Goal: Task Accomplishment & Management: Manage account settings

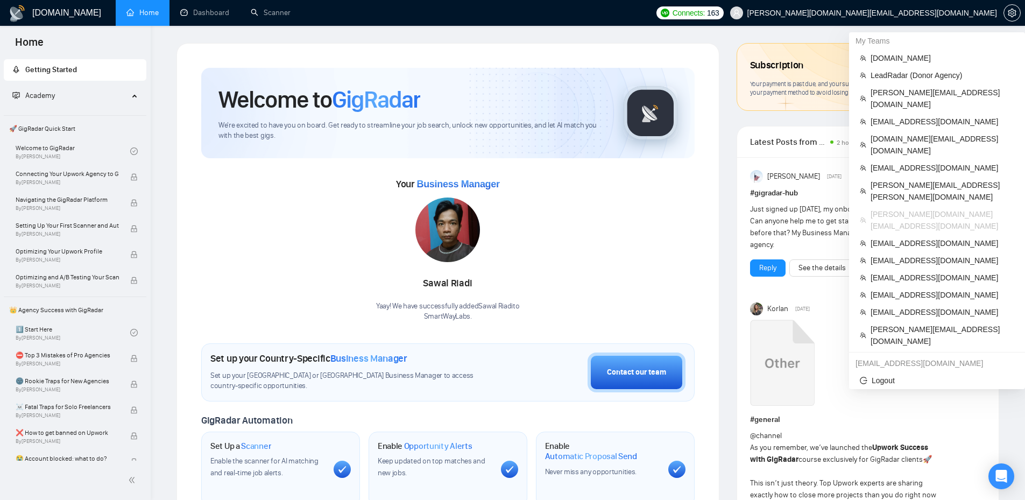
click at [950, 13] on span "[PERSON_NAME][DOMAIN_NAME][EMAIL_ADDRESS][DOMAIN_NAME]" at bounding box center [872, 13] width 250 height 0
click at [903, 116] on span "[EMAIL_ADDRESS][DOMAIN_NAME]" at bounding box center [943, 122] width 144 height 12
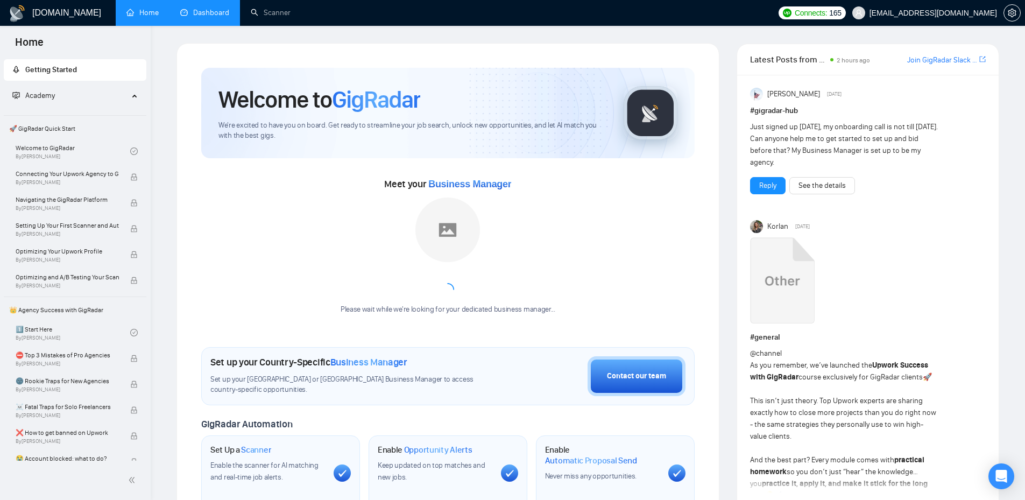
click at [217, 15] on link "Dashboard" at bounding box center [204, 12] width 49 height 9
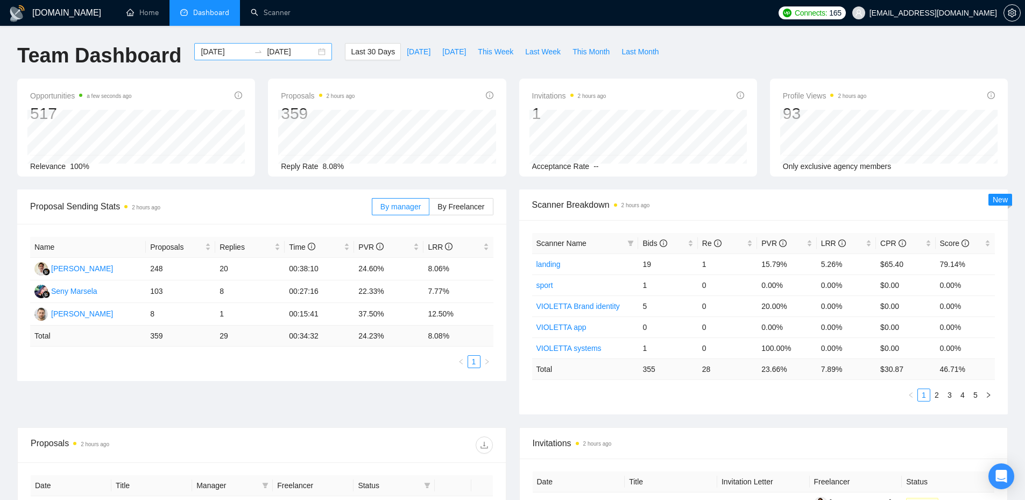
click at [307, 54] on div "2025-07-29 2025-08-28" at bounding box center [263, 51] width 138 height 17
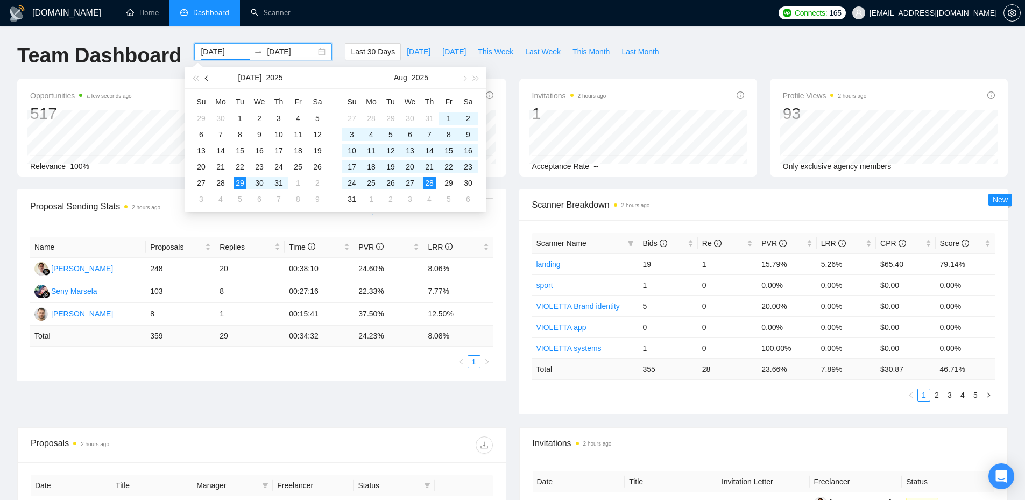
click at [206, 76] on button "button" at bounding box center [207, 78] width 12 height 22
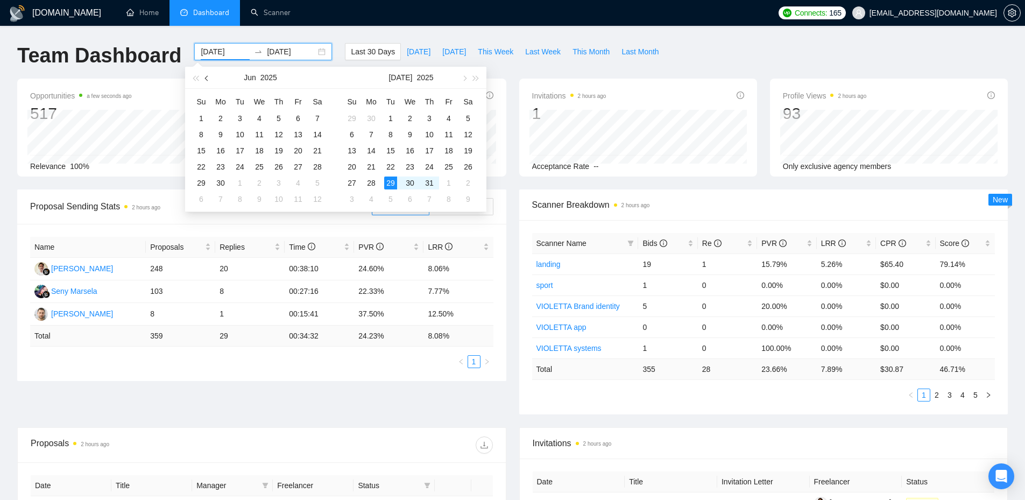
click at [206, 76] on button "button" at bounding box center [207, 78] width 12 height 22
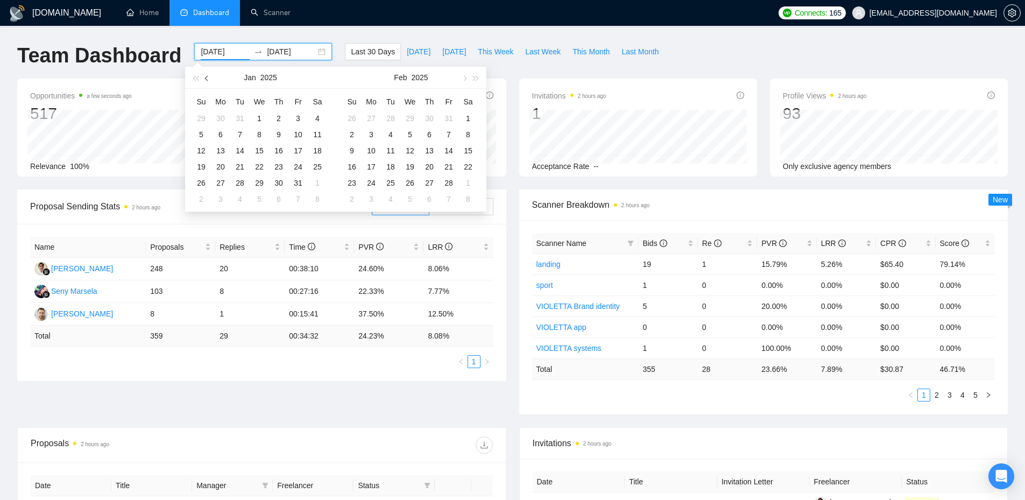
click at [206, 76] on button "button" at bounding box center [207, 78] width 12 height 22
type input "2024-12-01"
click at [207, 116] on div "1" at bounding box center [201, 118] width 13 height 13
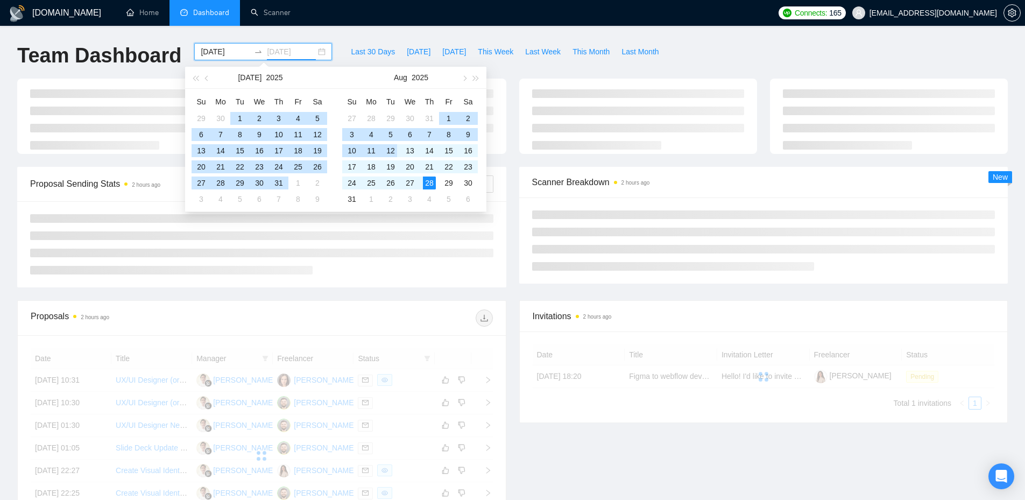
type input "[DATE]"
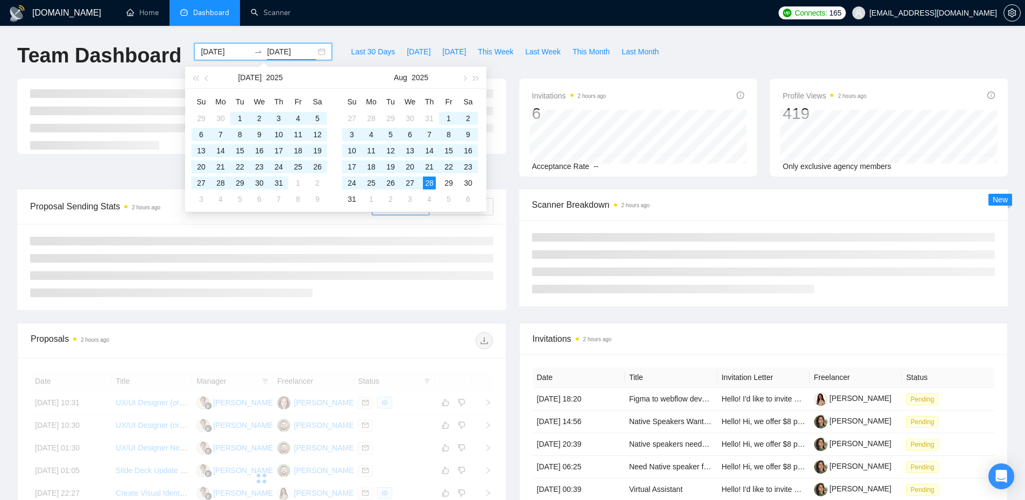
click at [603, 74] on div "Last 30 Days Today Yesterday This Week Last Week This Month Last Month" at bounding box center [504, 61] width 333 height 36
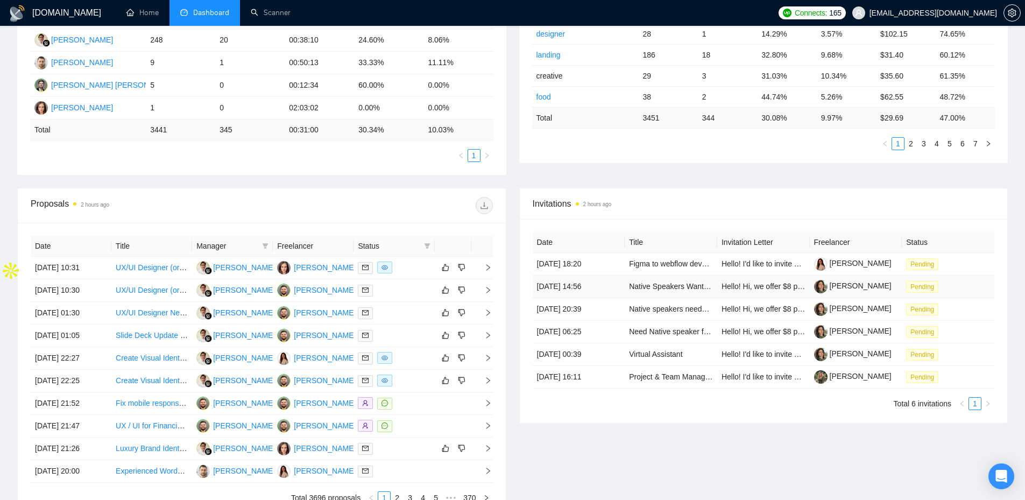
scroll to position [125, 0]
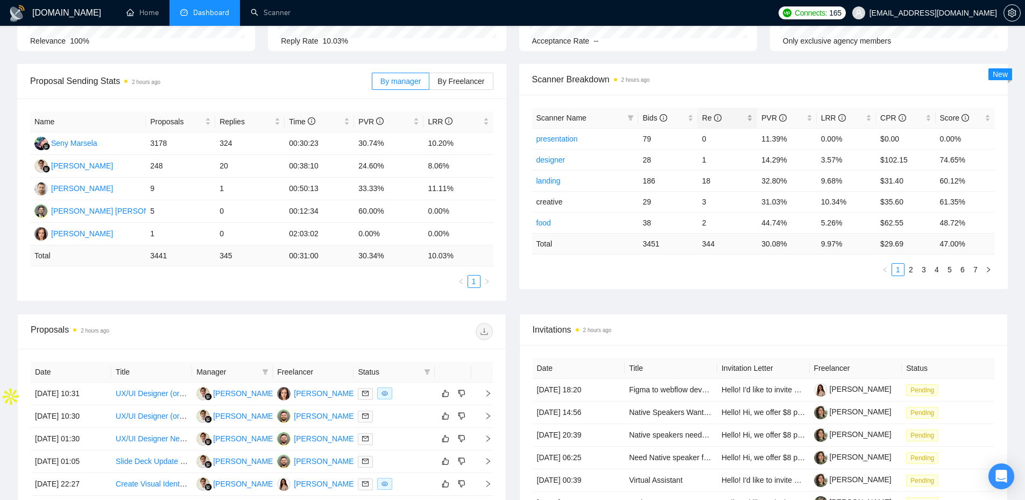
click at [703, 119] on span "Re" at bounding box center [711, 118] width 19 height 9
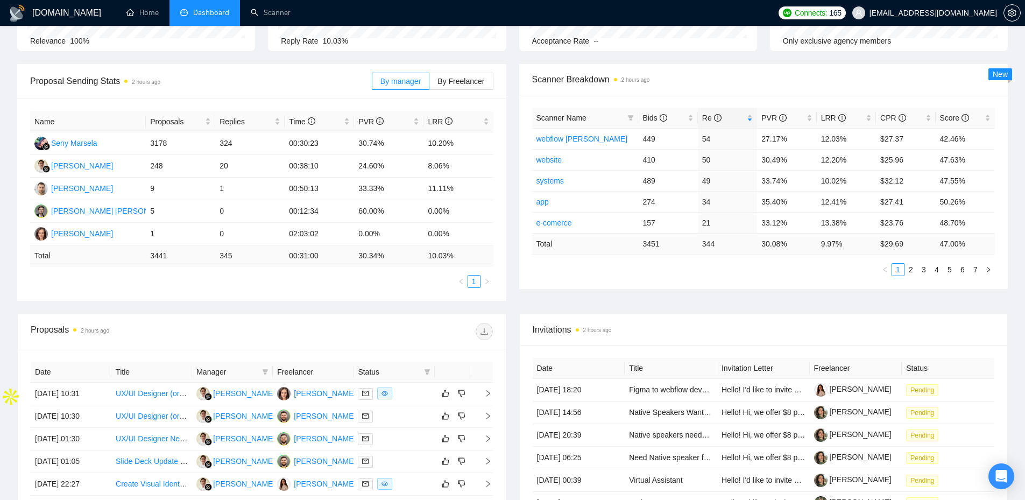
click at [710, 89] on div "Scanner Breakdown 2 hours ago" at bounding box center [763, 79] width 463 height 31
click at [434, 120] on span "LRR" at bounding box center [440, 121] width 25 height 9
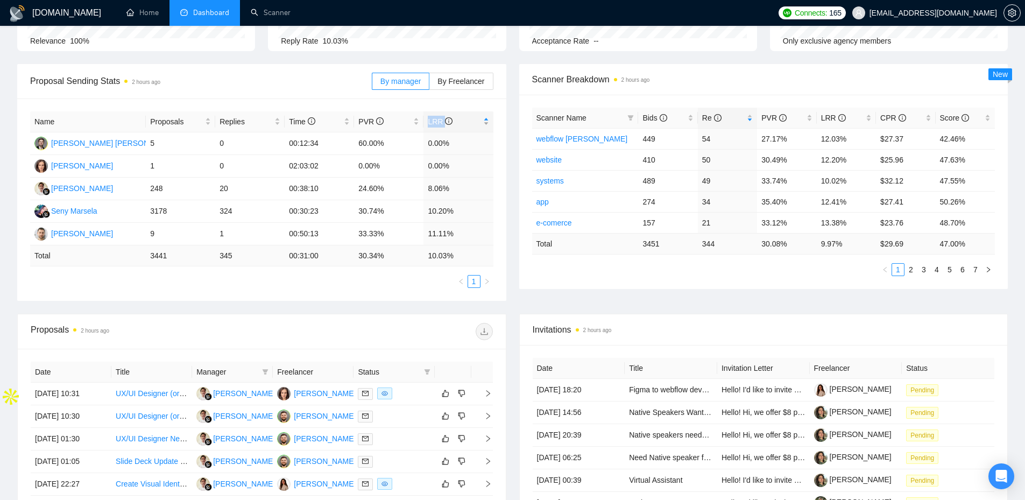
click at [434, 120] on span "LRR" at bounding box center [440, 121] width 25 height 9
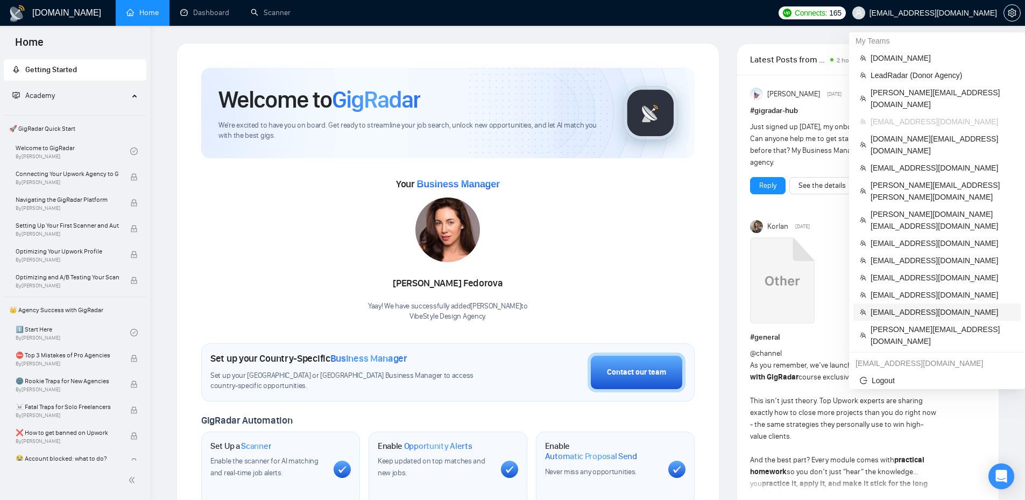
click at [926, 306] on span "[EMAIL_ADDRESS][DOMAIN_NAME]" at bounding box center [943, 312] width 144 height 12
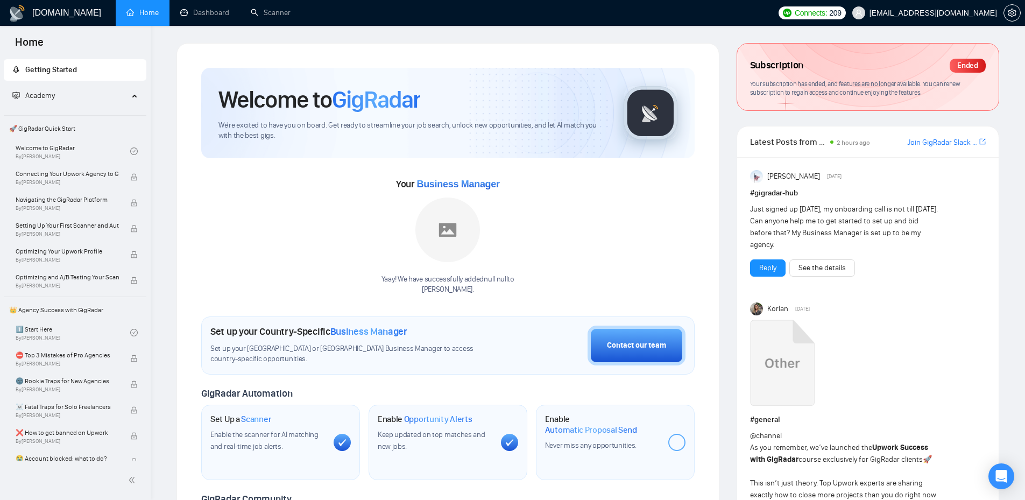
click at [943, 13] on span "[EMAIL_ADDRESS][DOMAIN_NAME]" at bounding box center [933, 13] width 128 height 0
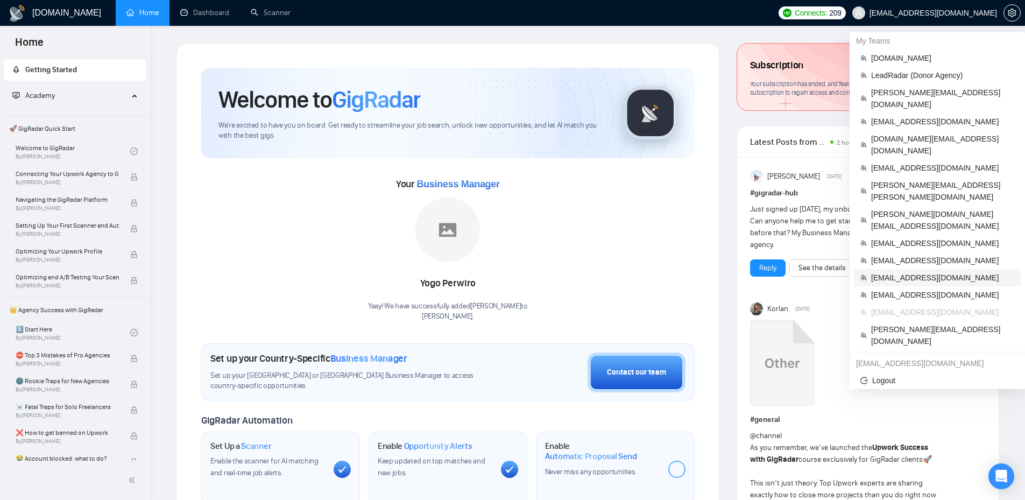
click at [909, 272] on span "[EMAIL_ADDRESS][DOMAIN_NAME]" at bounding box center [942, 278] width 143 height 12
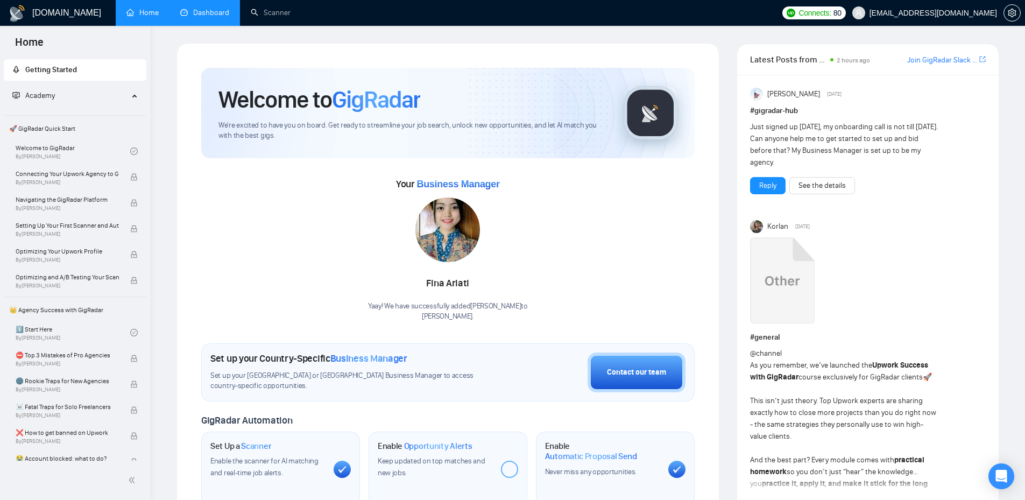
click at [202, 9] on link "Dashboard" at bounding box center [204, 12] width 49 height 9
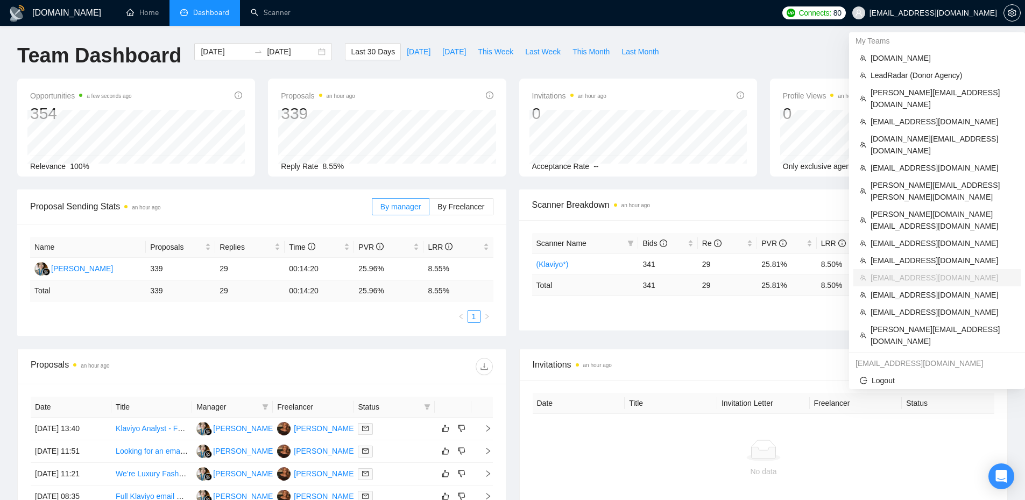
click at [974, 18] on span "[EMAIL_ADDRESS][DOMAIN_NAME]" at bounding box center [925, 13] width 158 height 34
click at [898, 116] on span "[EMAIL_ADDRESS][DOMAIN_NAME]" at bounding box center [943, 122] width 144 height 12
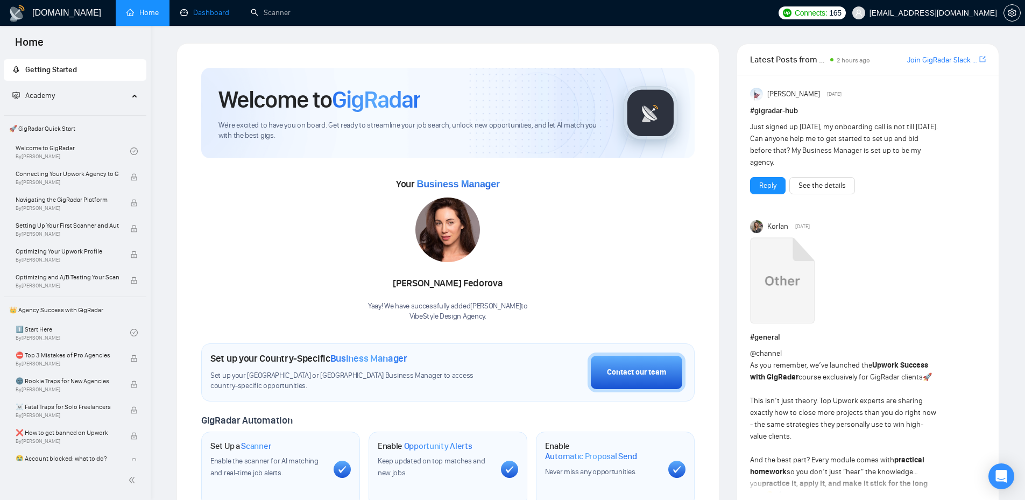
click at [213, 13] on link "Dashboard" at bounding box center [204, 12] width 49 height 9
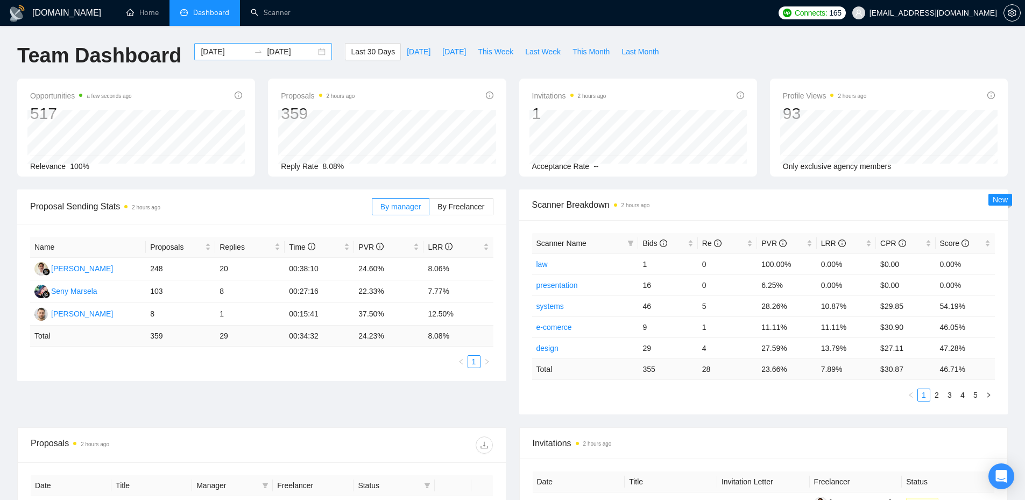
click at [219, 53] on input "[DATE]" at bounding box center [225, 52] width 49 height 12
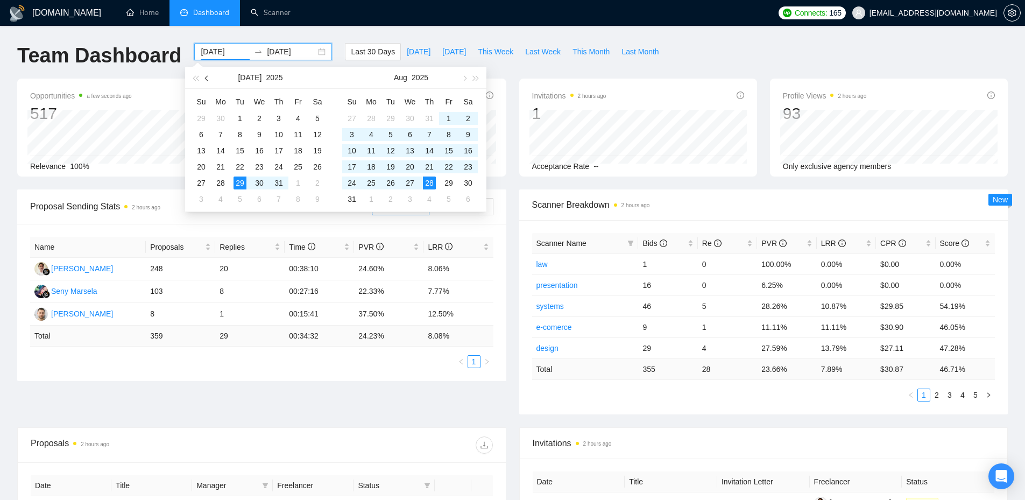
click at [207, 78] on span "button" at bounding box center [207, 77] width 5 height 5
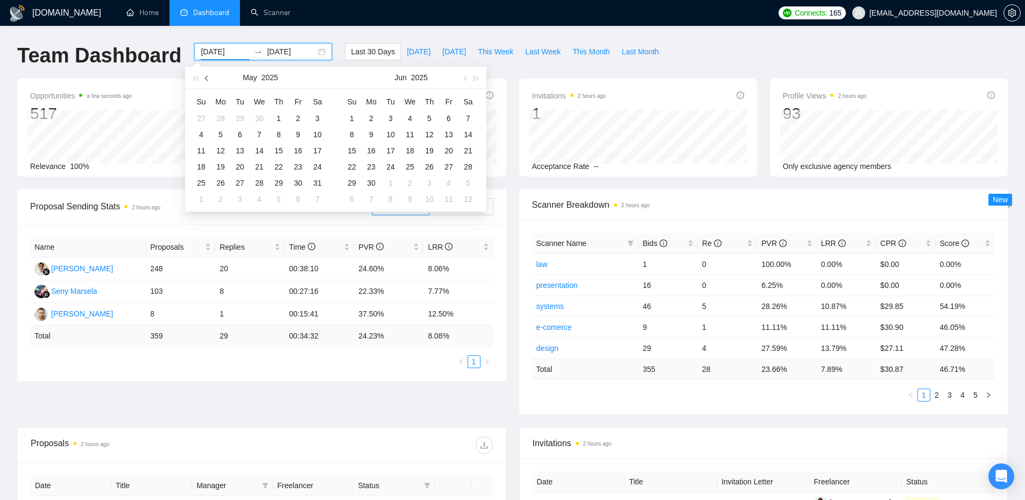
click at [207, 78] on span "button" at bounding box center [207, 77] width 5 height 5
type input "[DATE]"
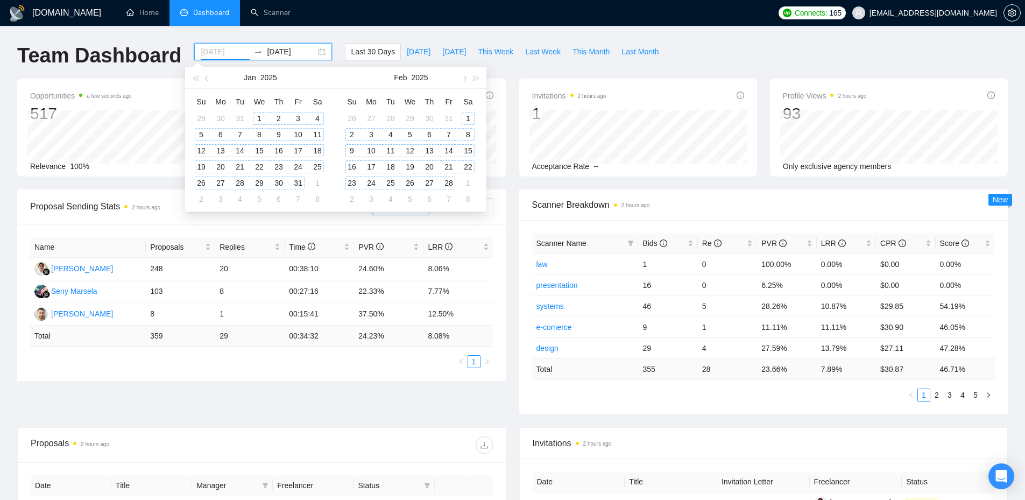
click at [257, 122] on div "1" at bounding box center [259, 118] width 13 height 13
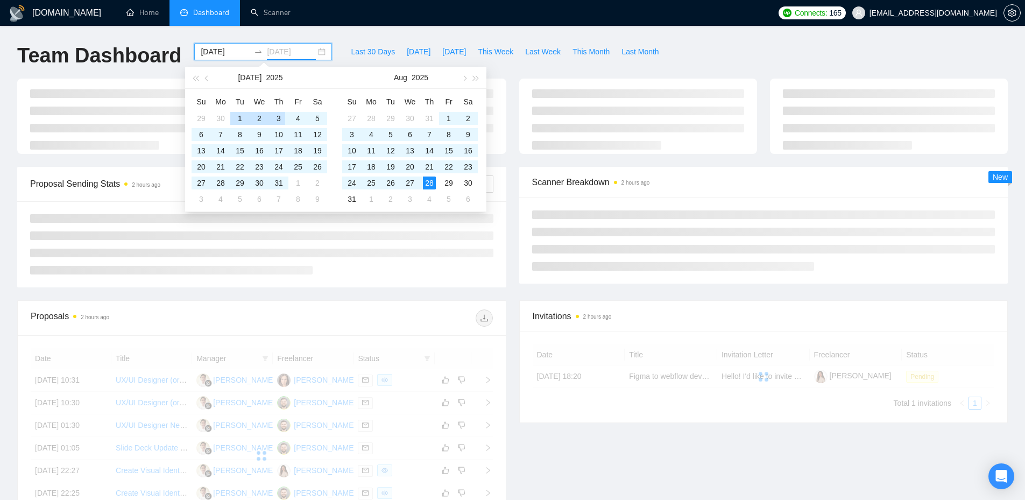
type input "[DATE]"
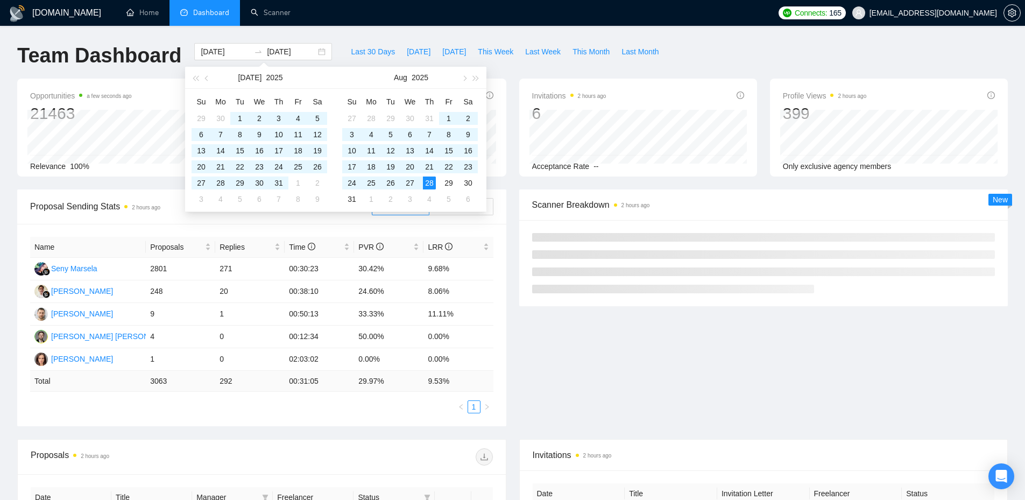
click at [613, 63] on div "Last 30 Days Today Yesterday This Week Last Week This Month Last Month" at bounding box center [504, 61] width 333 height 36
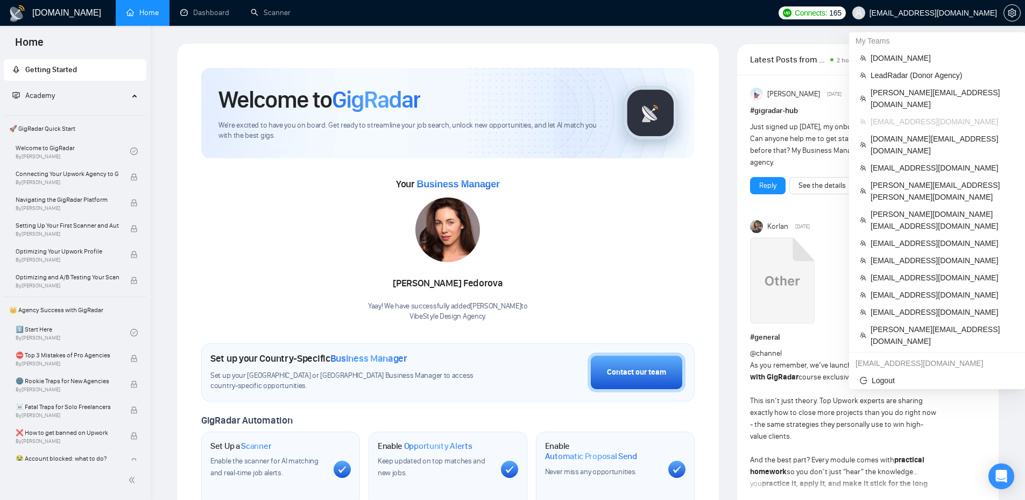
click at [977, 13] on span "[EMAIL_ADDRESS][DOMAIN_NAME]" at bounding box center [933, 13] width 128 height 0
click at [914, 133] on span "[DOMAIN_NAME][EMAIL_ADDRESS][DOMAIN_NAME]" at bounding box center [943, 145] width 144 height 24
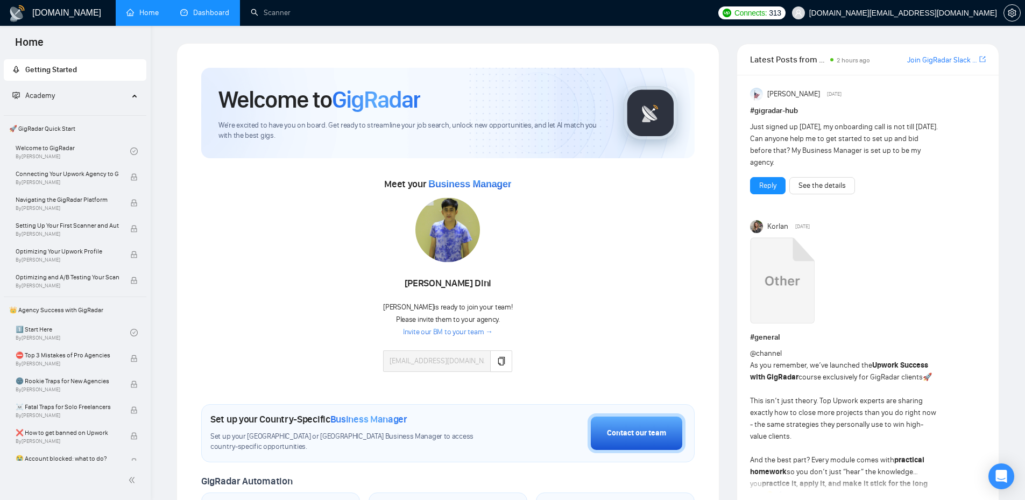
click at [208, 15] on link "Dashboard" at bounding box center [204, 12] width 49 height 9
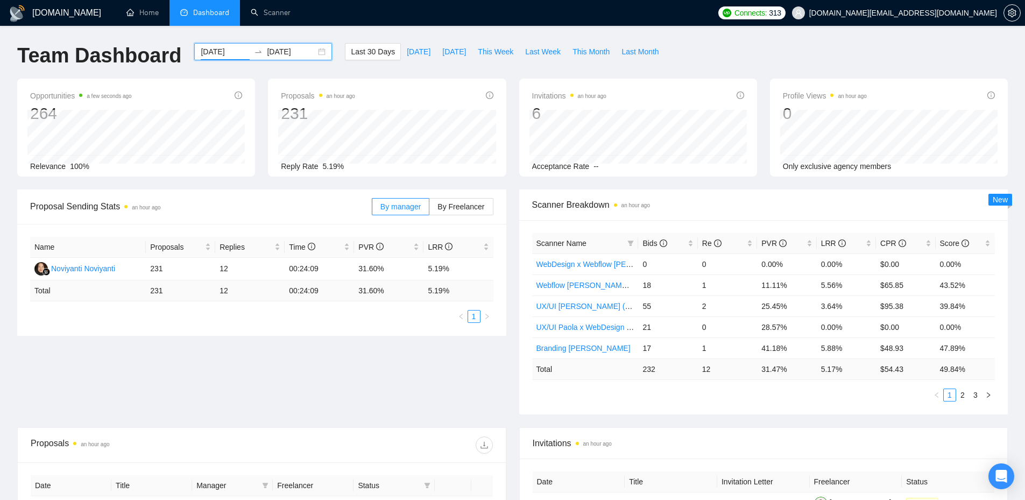
click at [231, 51] on input "[DATE]" at bounding box center [225, 52] width 49 height 12
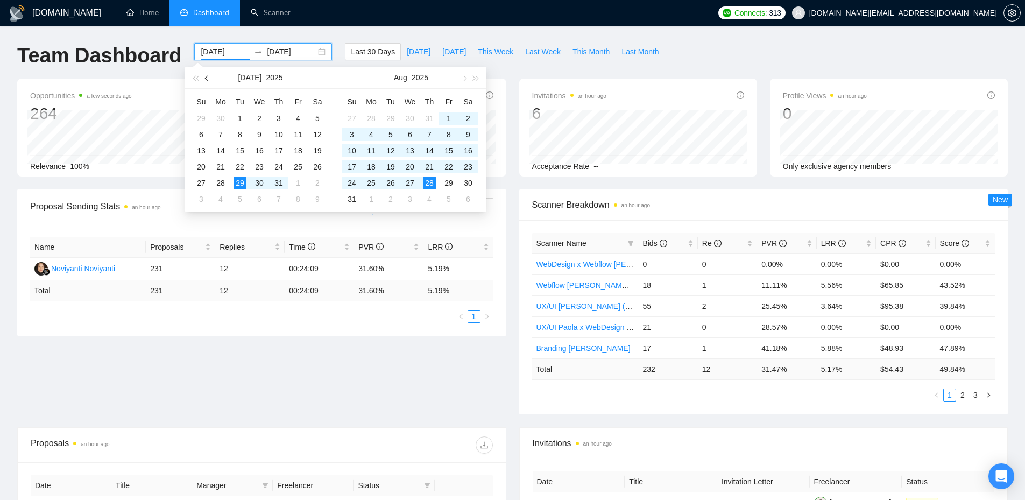
click at [206, 82] on button "button" at bounding box center [207, 78] width 12 height 22
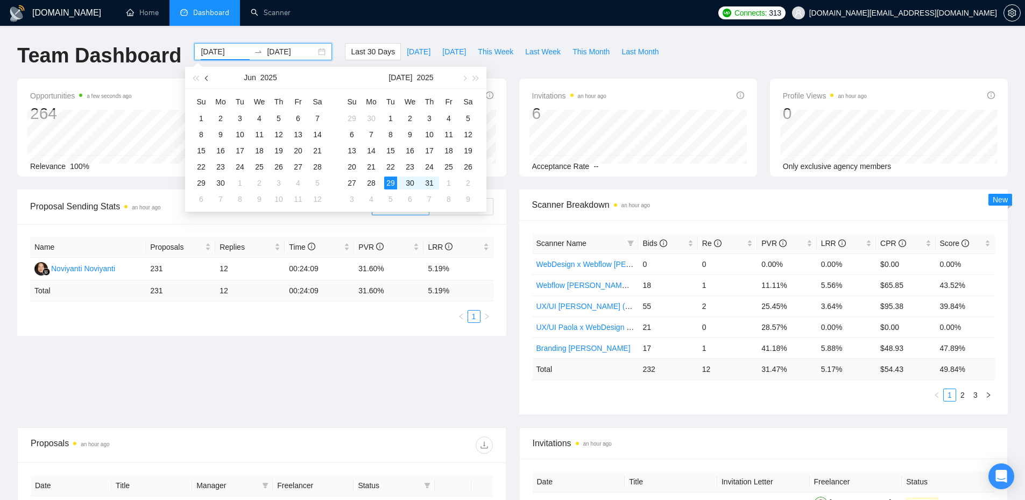
click at [206, 82] on button "button" at bounding box center [207, 78] width 12 height 22
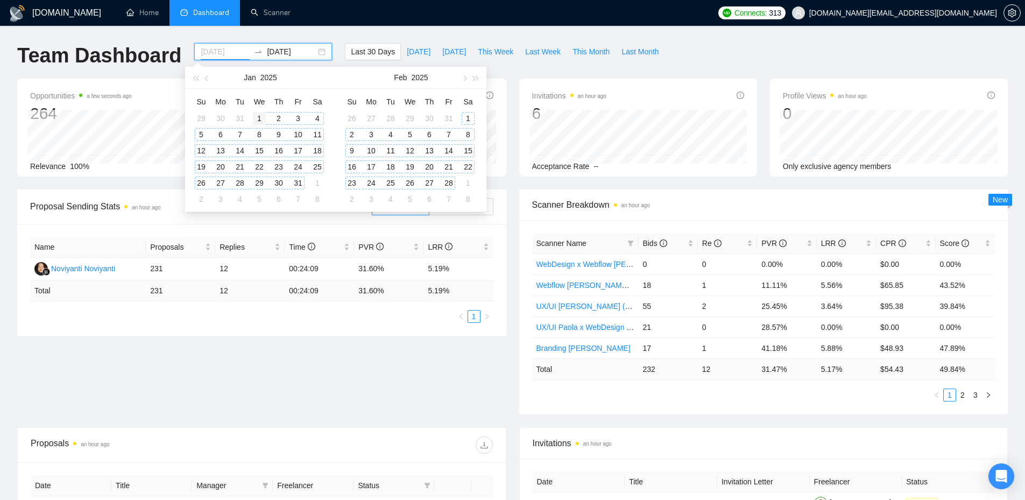
type input "[DATE]"
click at [256, 115] on div "1" at bounding box center [259, 118] width 13 height 13
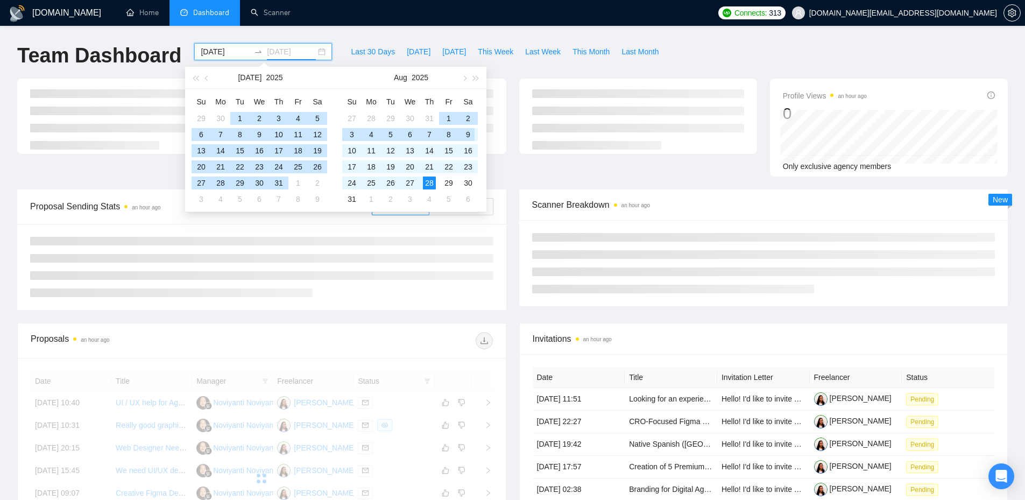
type input "[DATE]"
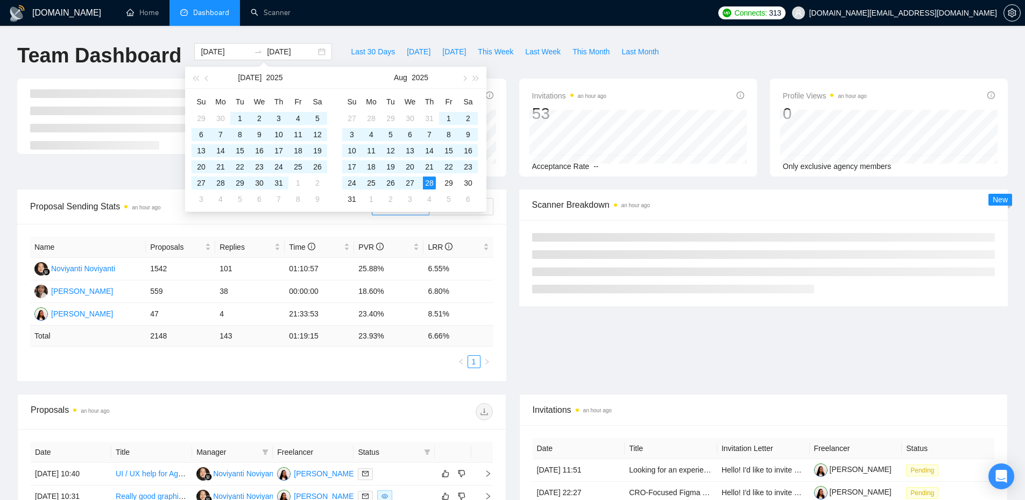
click at [692, 55] on div "Team Dashboard 2025-01-01 2025-08-28 Last 30 Days Today Yesterday This Week Las…" at bounding box center [512, 61] width 1003 height 36
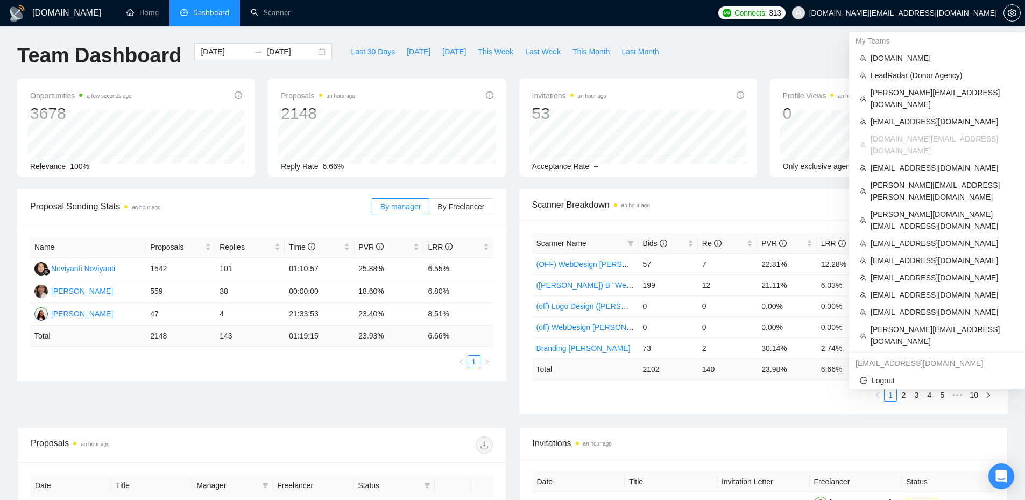
click at [965, 13] on span "[DOMAIN_NAME][EMAIL_ADDRESS][DOMAIN_NAME]" at bounding box center [903, 13] width 188 height 0
click at [912, 93] on span "[PERSON_NAME][EMAIL_ADDRESS][DOMAIN_NAME]" at bounding box center [943, 99] width 144 height 24
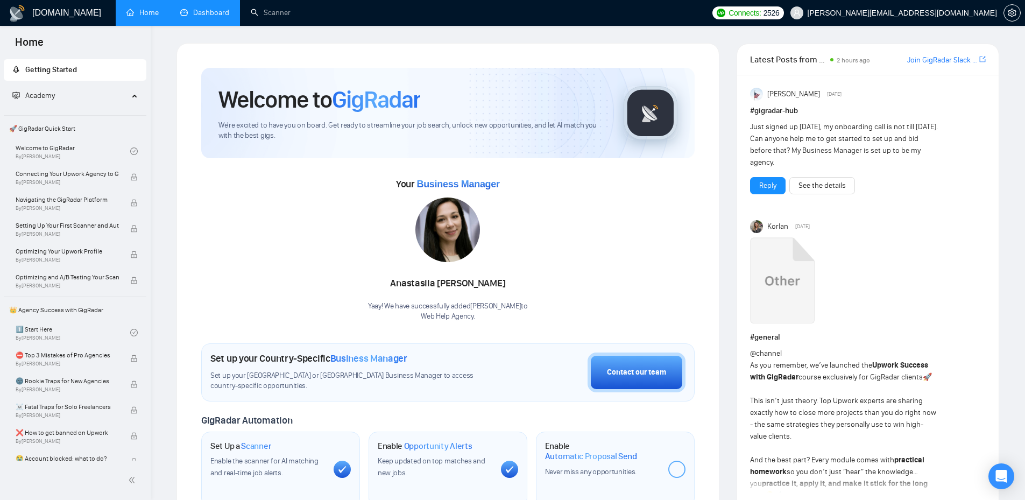
click at [213, 16] on link "Dashboard" at bounding box center [204, 12] width 49 height 9
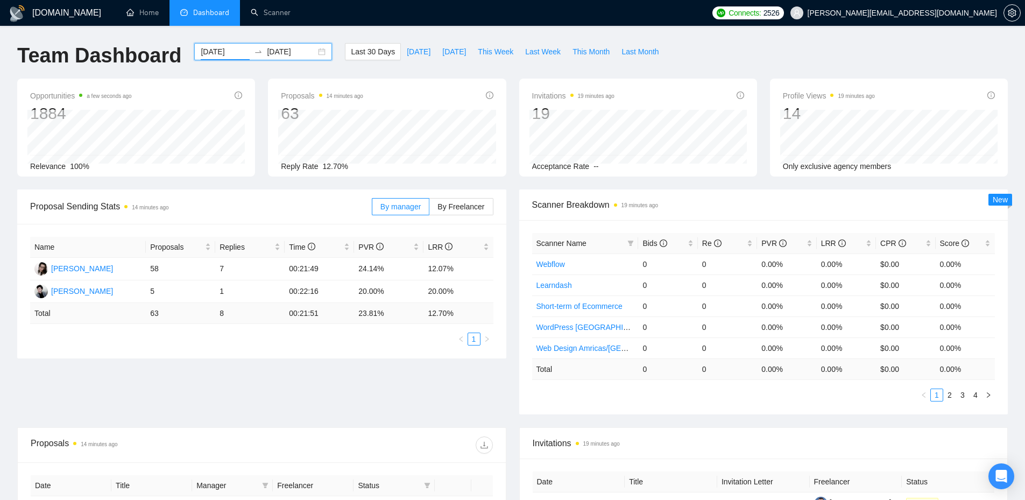
click at [227, 53] on input "[DATE]" at bounding box center [225, 52] width 49 height 12
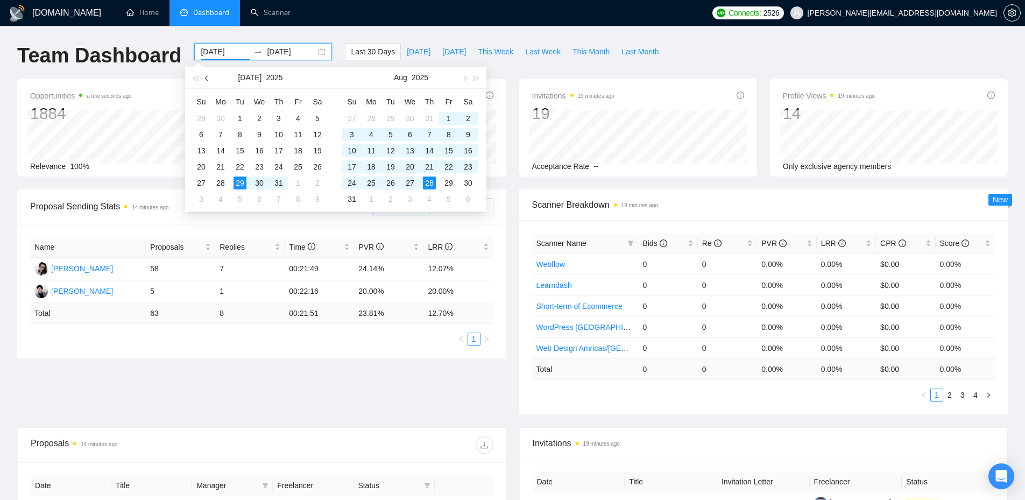
click at [209, 80] on button "button" at bounding box center [207, 78] width 12 height 22
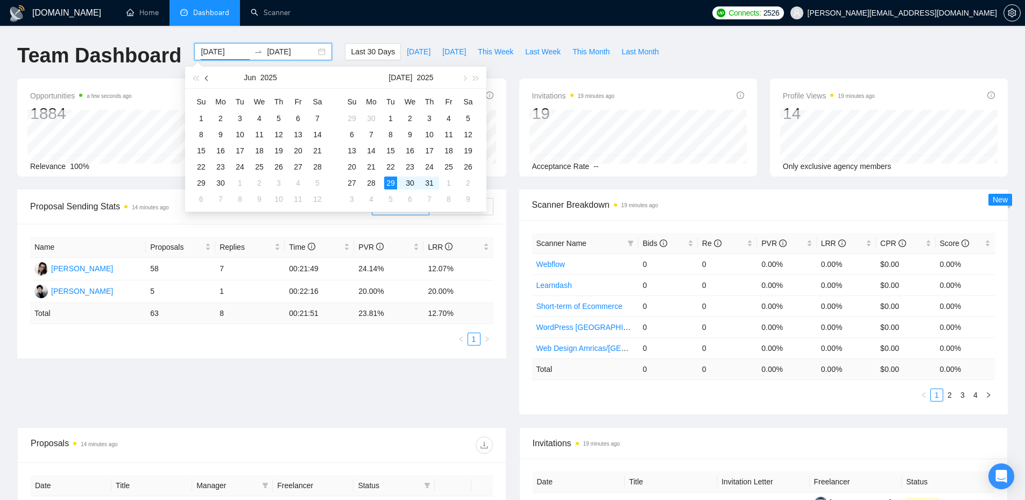
click at [209, 80] on button "button" at bounding box center [207, 78] width 12 height 22
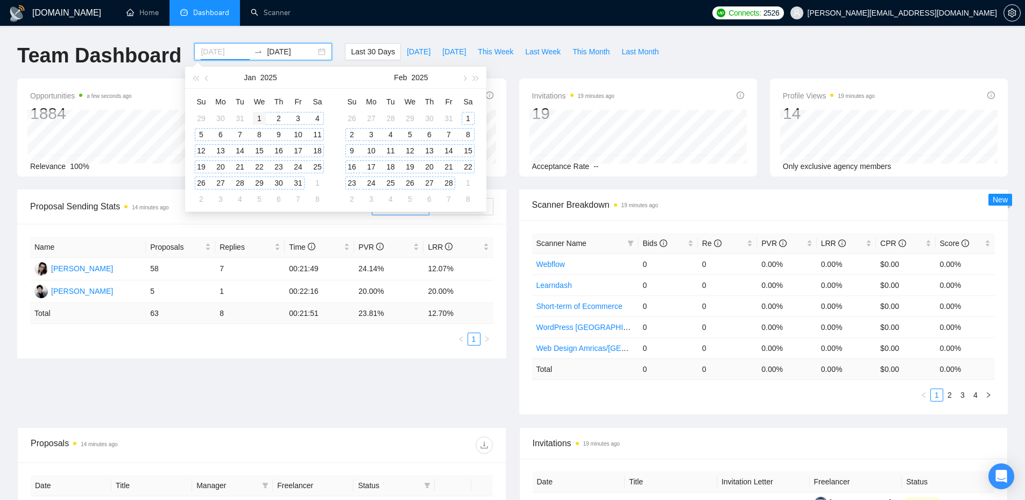
type input "[DATE]"
click at [262, 116] on div "1" at bounding box center [259, 118] width 13 height 13
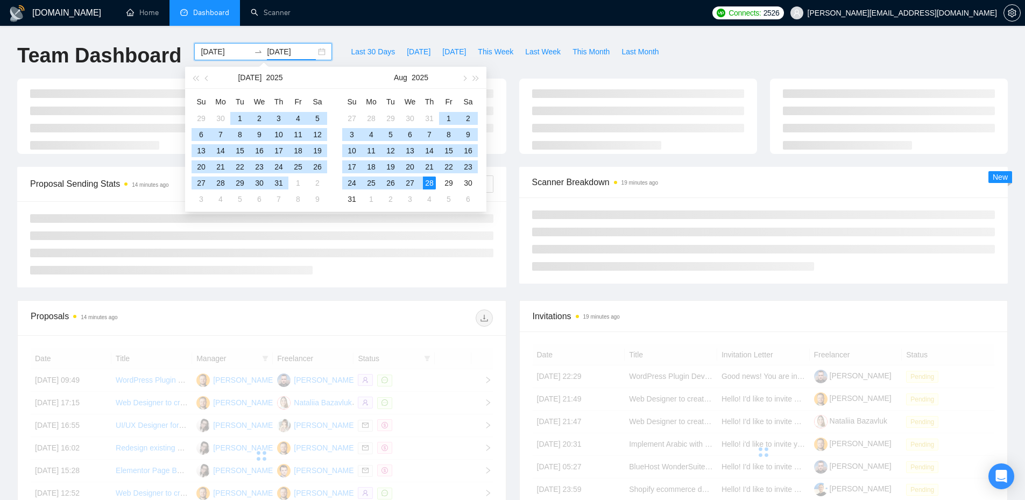
type input "[DATE]"
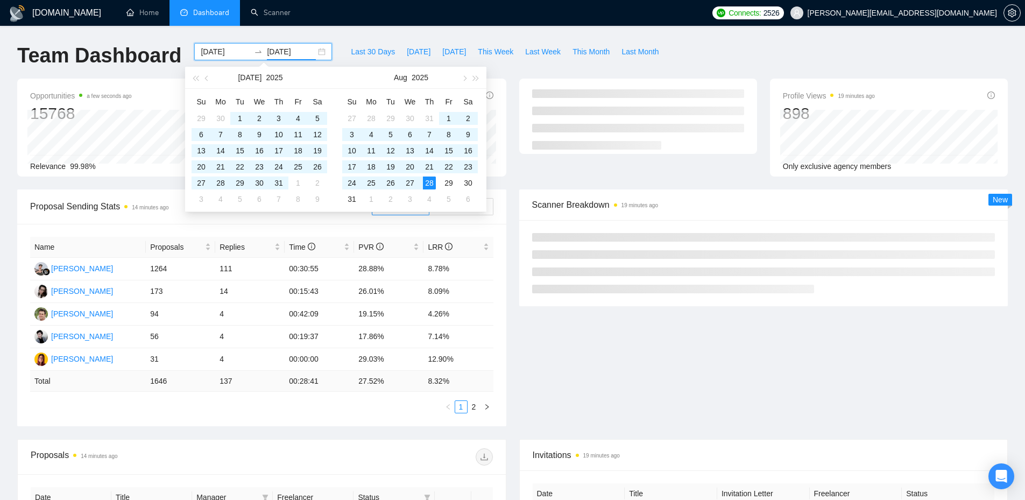
click at [710, 54] on div "Team Dashboard 2025-01-01 2025-08-28 Last 30 Days Today Yesterday This Week Las…" at bounding box center [512, 61] width 1003 height 36
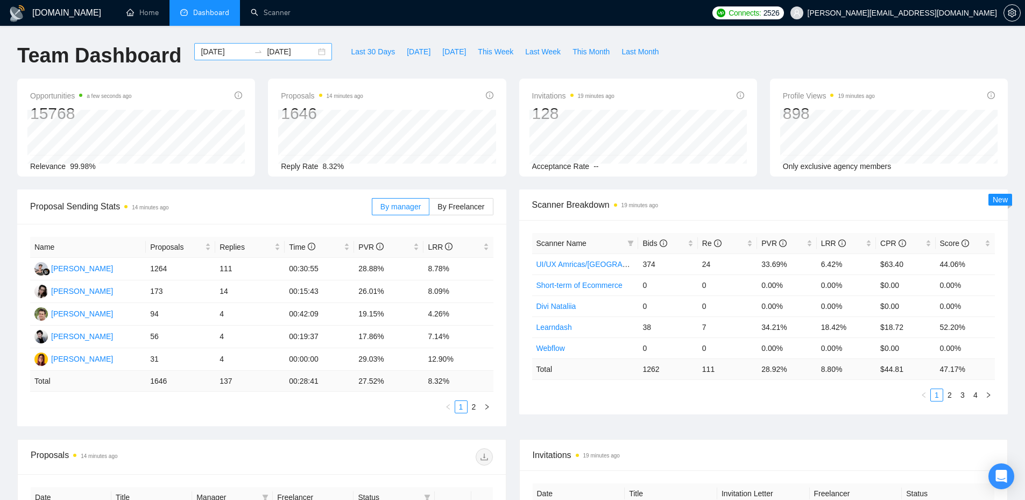
click at [256, 52] on icon "swap-right" at bounding box center [259, 52] width 6 height 2
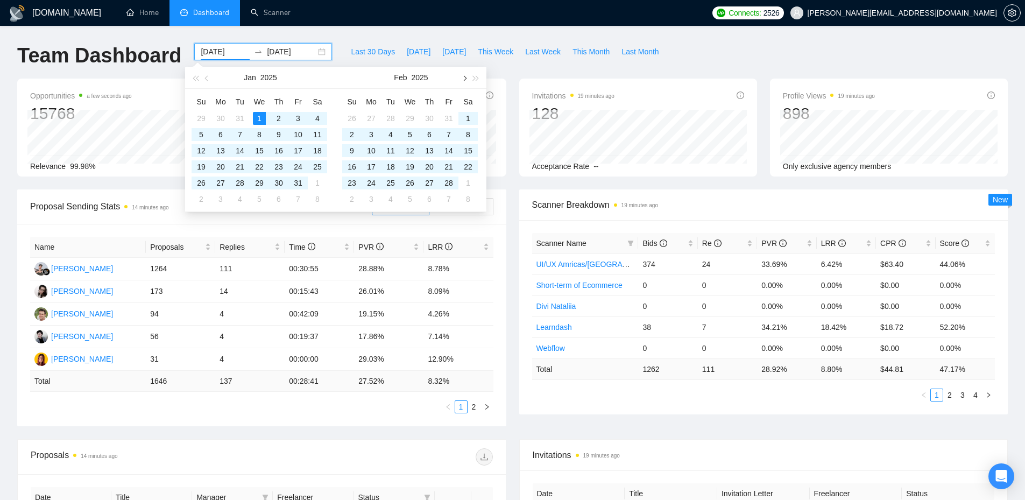
click at [465, 79] on span "button" at bounding box center [463, 77] width 5 height 5
type input "2025-03-01"
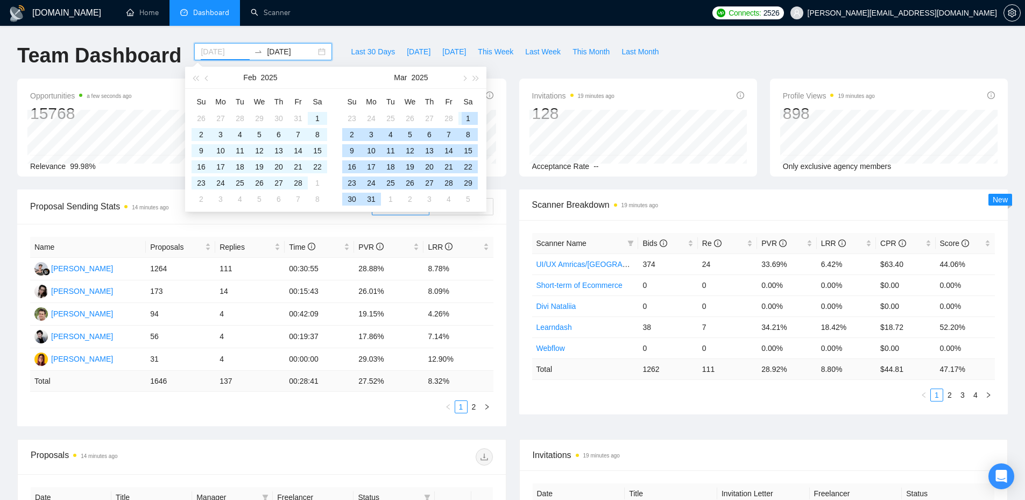
click at [466, 117] on div "1" at bounding box center [468, 118] width 13 height 13
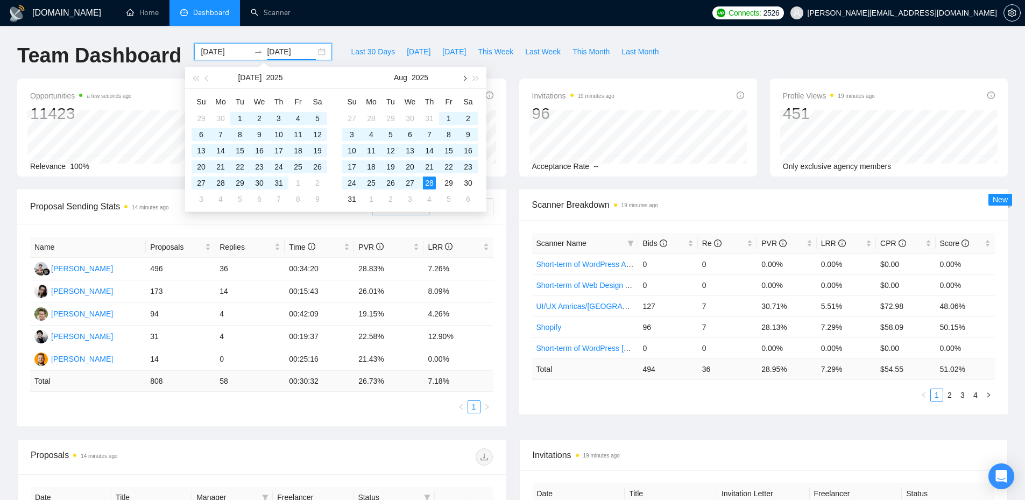
click at [467, 78] on button "button" at bounding box center [464, 78] width 12 height 22
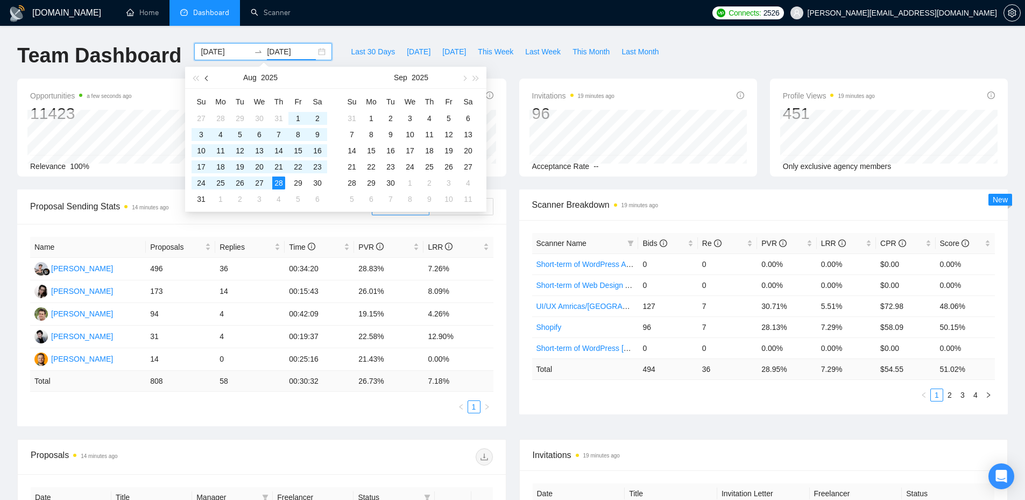
click at [209, 77] on span "button" at bounding box center [207, 77] width 5 height 5
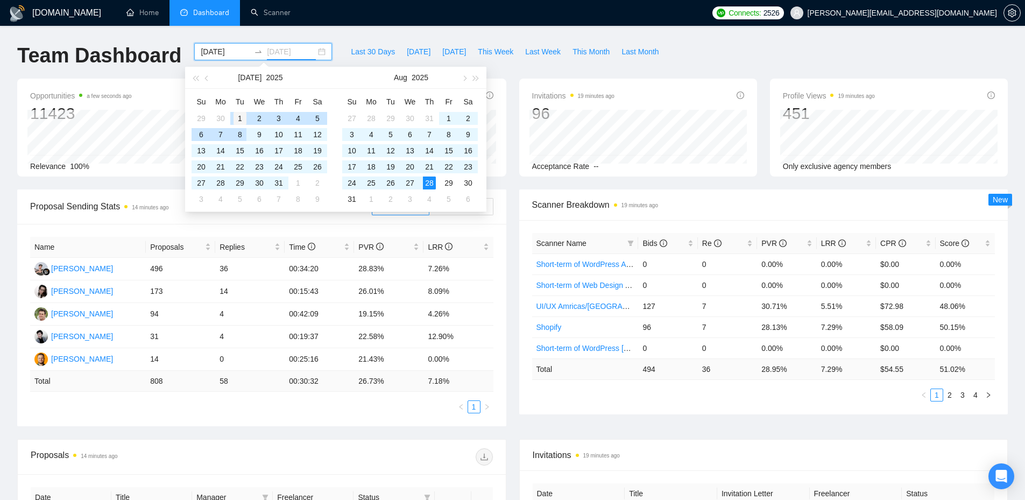
type input "2025-07-01"
click at [239, 118] on div "1" at bounding box center [240, 118] width 13 height 13
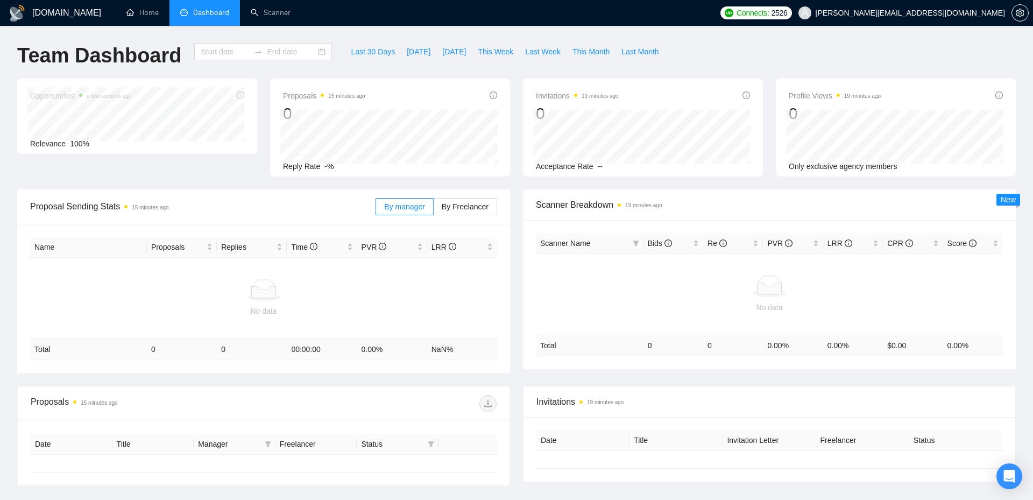
type input "2025-03-01"
type input "[DATE]"
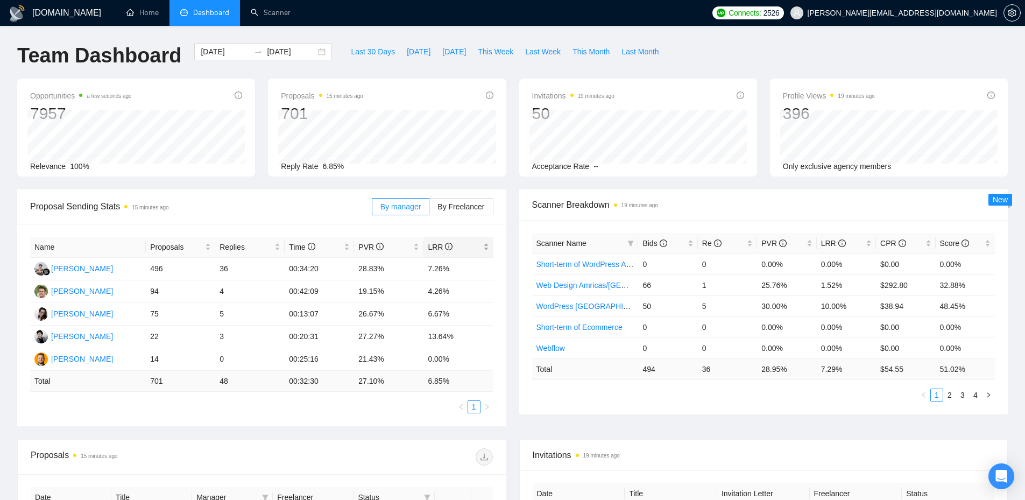
click at [434, 241] on span "LRR" at bounding box center [454, 247] width 53 height 12
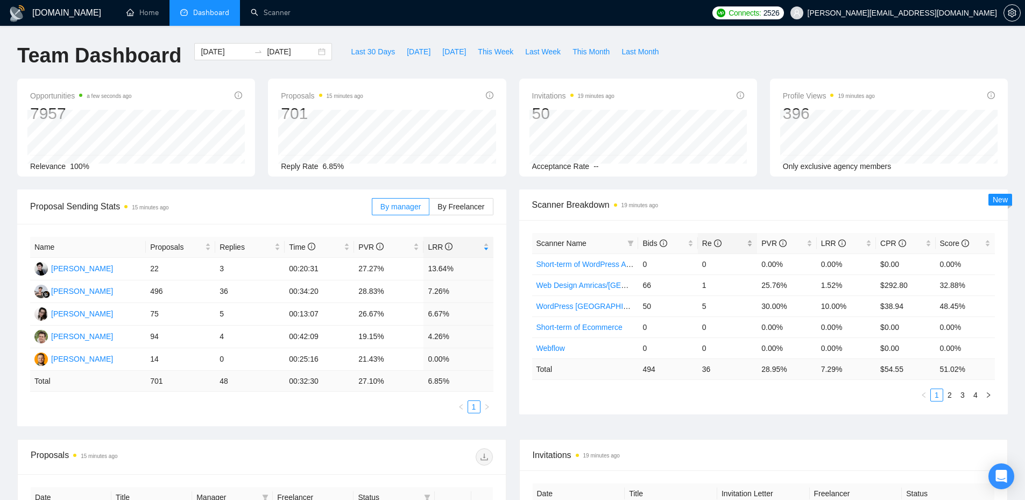
click at [709, 249] on div "Re" at bounding box center [727, 243] width 51 height 12
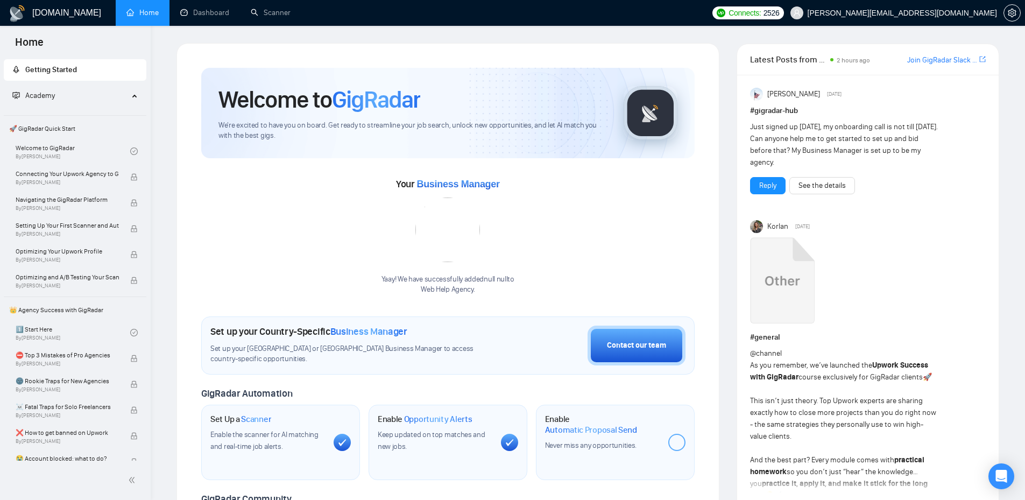
click at [937, 13] on span "[PERSON_NAME][EMAIL_ADDRESS][DOMAIN_NAME]" at bounding box center [902, 13] width 189 height 0
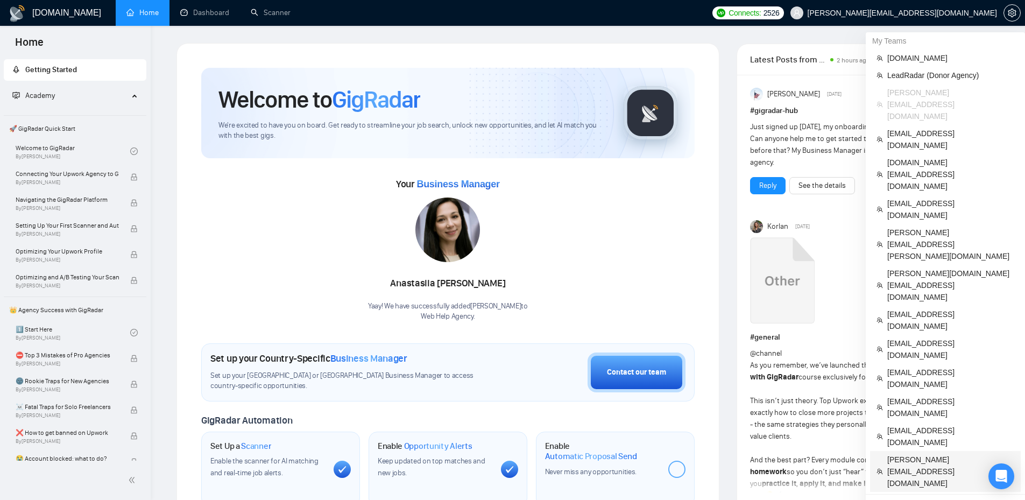
click at [921, 454] on span "[PERSON_NAME][EMAIL_ADDRESS][DOMAIN_NAME]" at bounding box center [950, 472] width 127 height 36
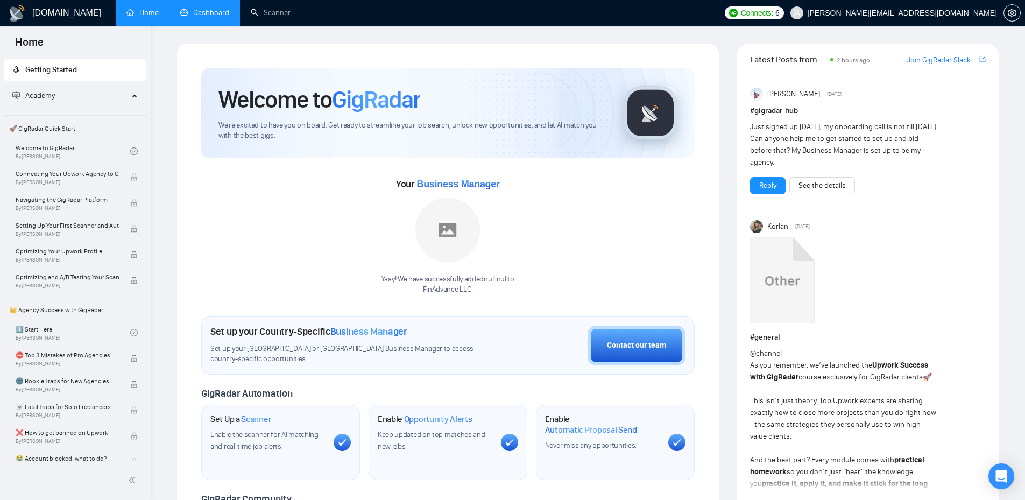
click at [190, 9] on link "Dashboard" at bounding box center [204, 12] width 49 height 9
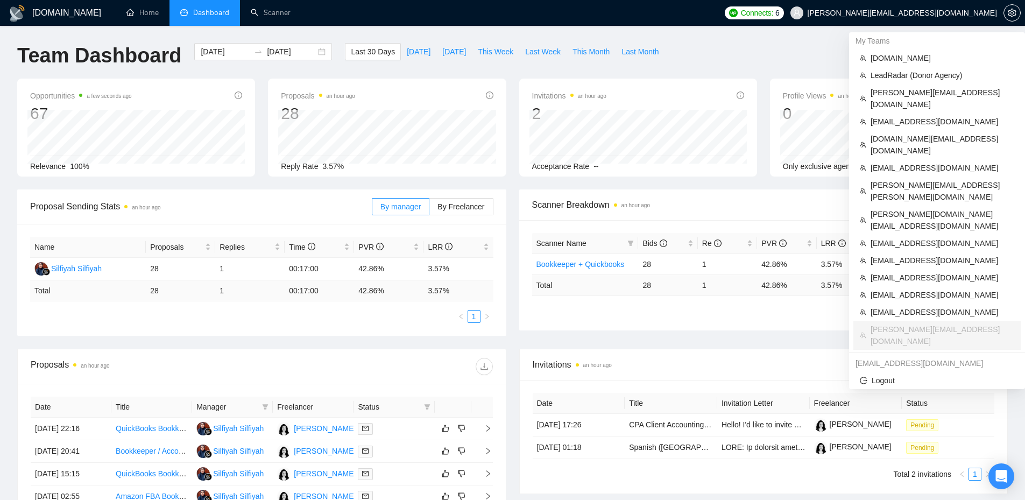
click at [931, 13] on span "[PERSON_NAME][EMAIL_ADDRESS][DOMAIN_NAME]" at bounding box center [902, 13] width 189 height 0
click at [917, 133] on span "[DOMAIN_NAME][EMAIL_ADDRESS][DOMAIN_NAME]" at bounding box center [943, 145] width 144 height 24
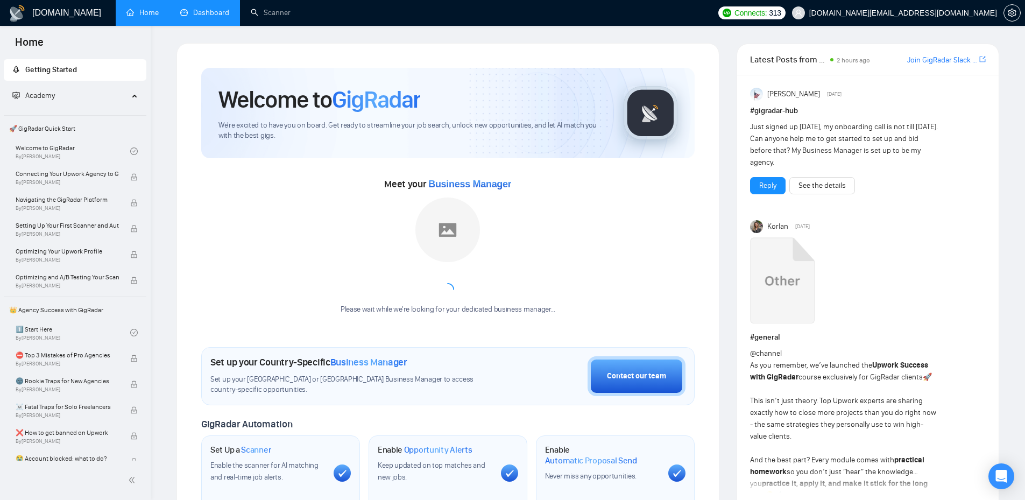
click at [217, 8] on link "Dashboard" at bounding box center [204, 12] width 49 height 9
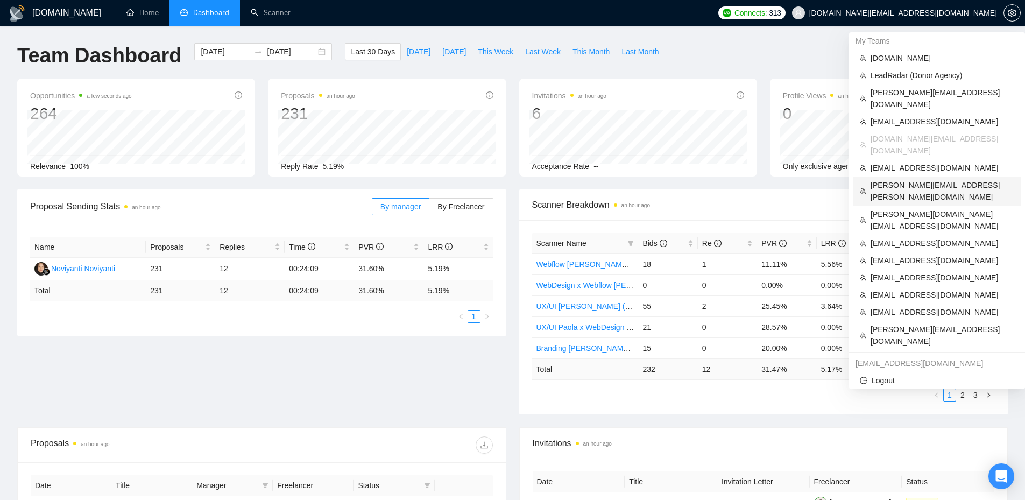
click at [903, 179] on span "[PERSON_NAME][EMAIL_ADDRESS][PERSON_NAME][DOMAIN_NAME]" at bounding box center [943, 191] width 144 height 24
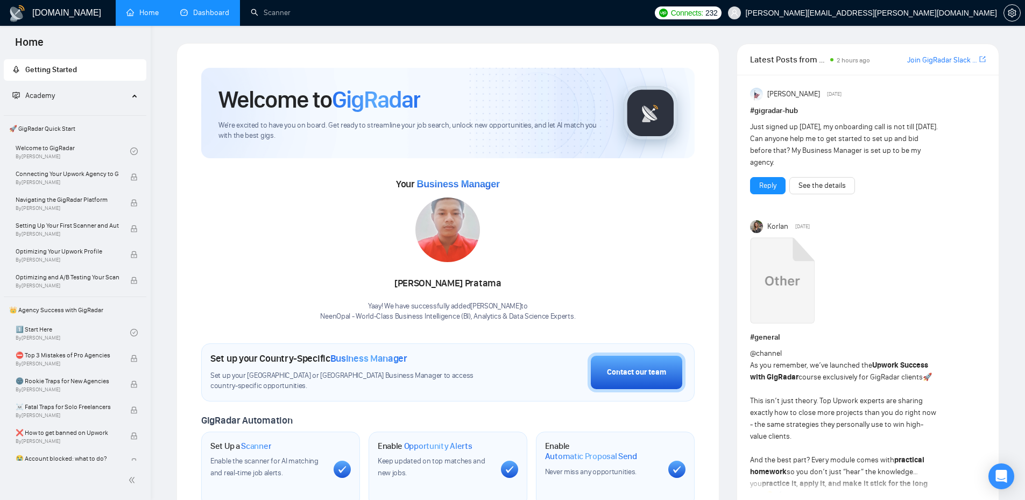
click at [195, 11] on link "Dashboard" at bounding box center [204, 12] width 49 height 9
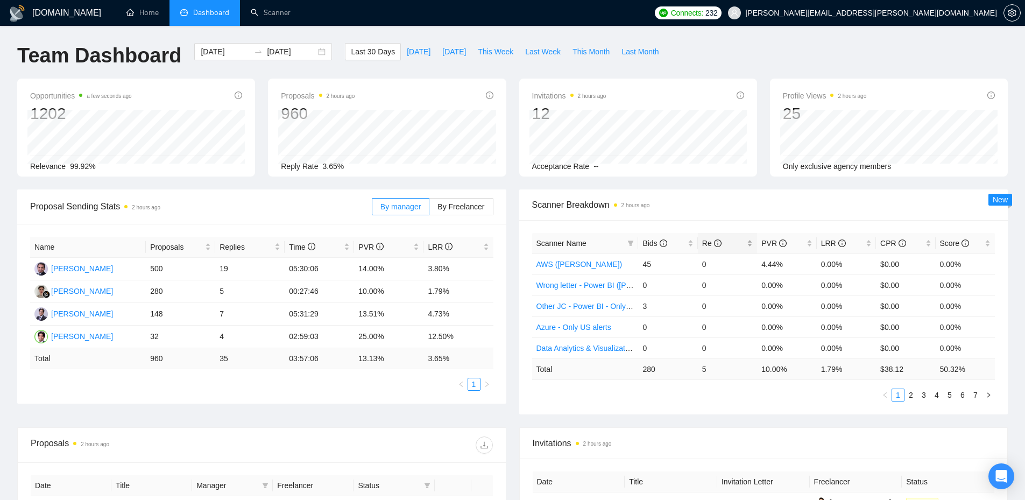
click at [703, 246] on span "Re" at bounding box center [711, 243] width 19 height 9
click at [705, 249] on div "Re" at bounding box center [727, 243] width 51 height 12
click at [267, 47] on input "[DATE]" at bounding box center [291, 52] width 49 height 12
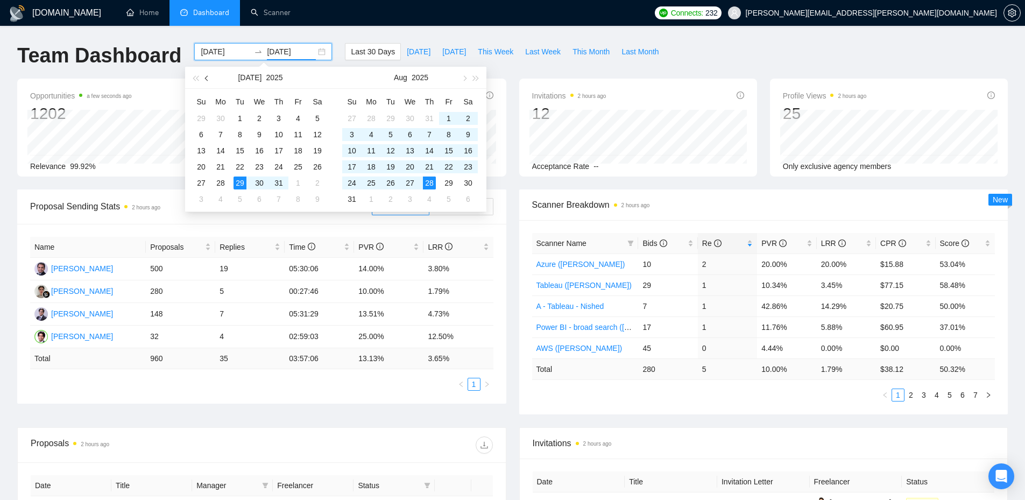
click at [208, 77] on span "button" at bounding box center [207, 77] width 5 height 5
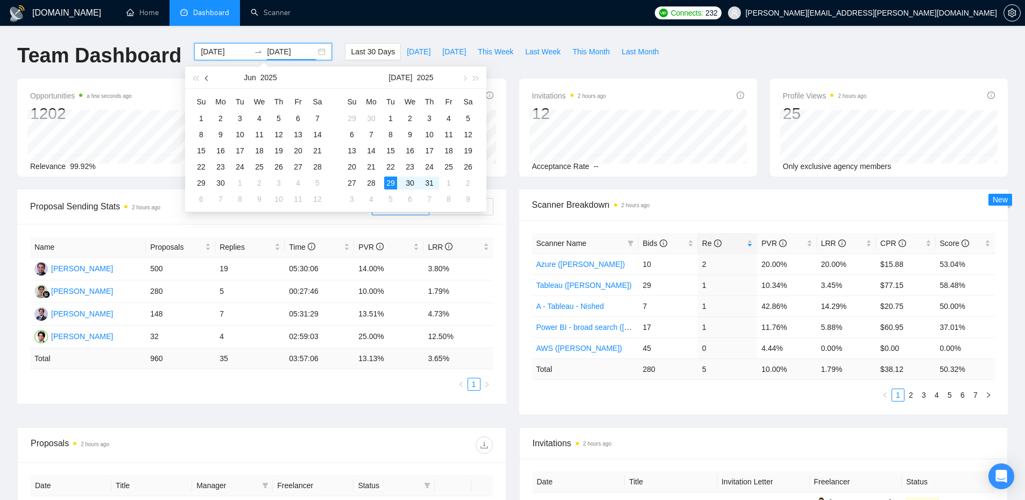
click at [208, 77] on span "button" at bounding box center [207, 77] width 5 height 5
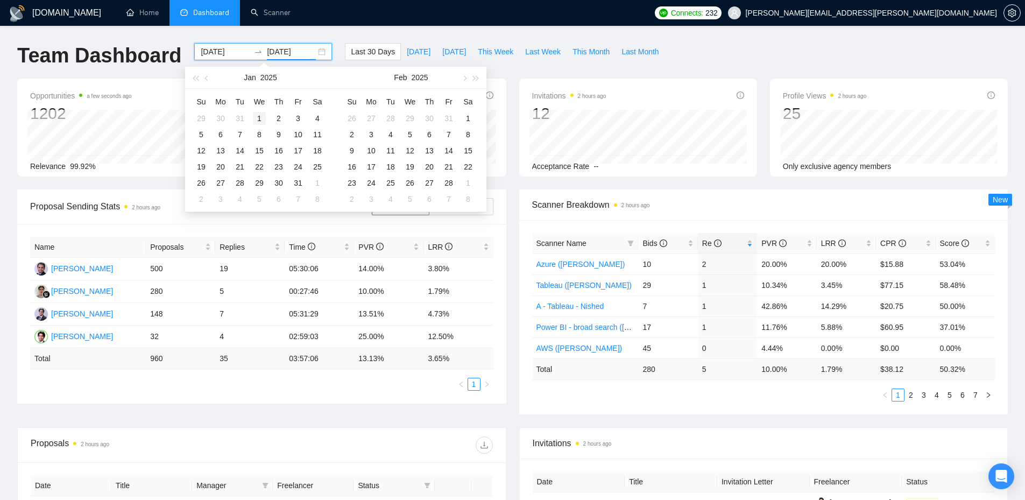
type input "[DATE]"
click at [256, 122] on div "1" at bounding box center [259, 118] width 13 height 13
click at [285, 52] on input "[DATE]" at bounding box center [291, 52] width 49 height 12
click at [461, 81] on button "button" at bounding box center [464, 78] width 12 height 22
click at [462, 81] on button "button" at bounding box center [464, 78] width 12 height 22
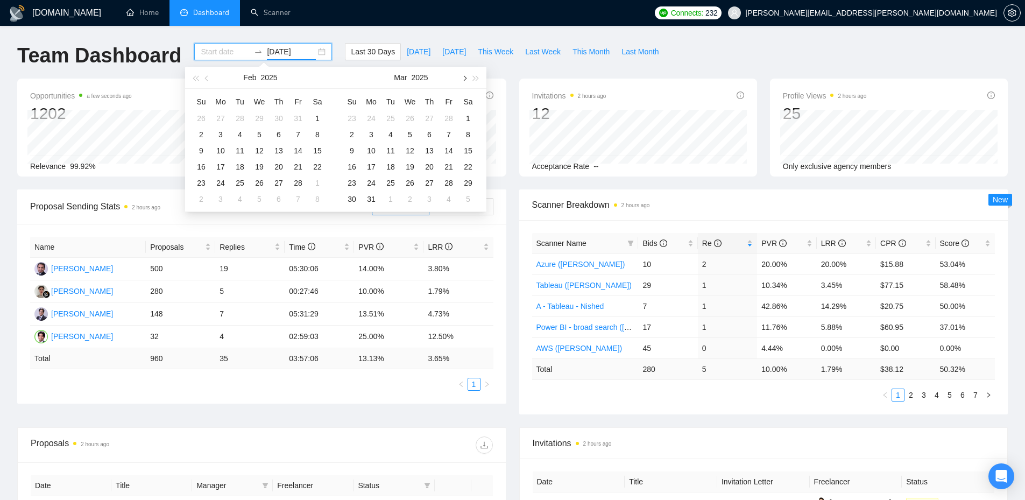
click at [462, 81] on button "button" at bounding box center [464, 78] width 12 height 22
type input "[DATE]"
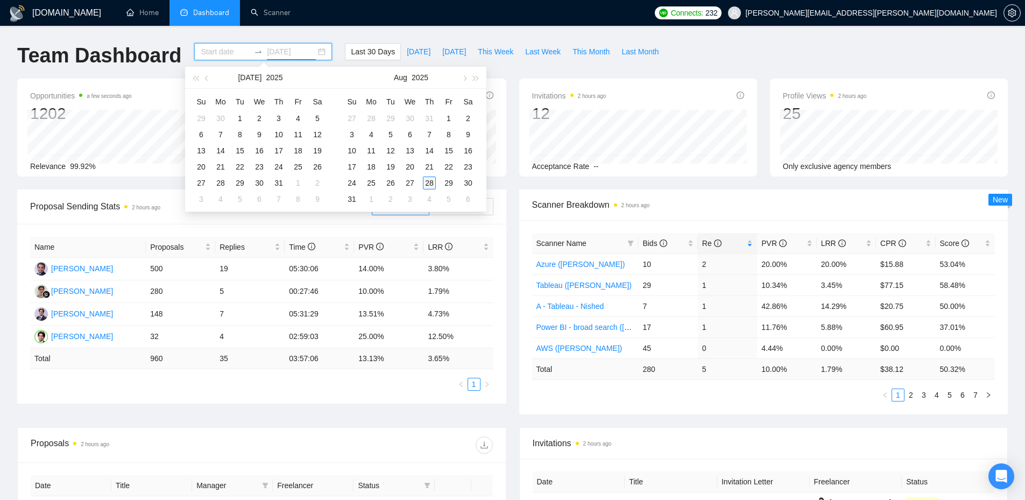
click at [431, 184] on div "28" at bounding box center [429, 182] width 13 height 13
type input "[DATE]"
